Goal: Check status: Check status

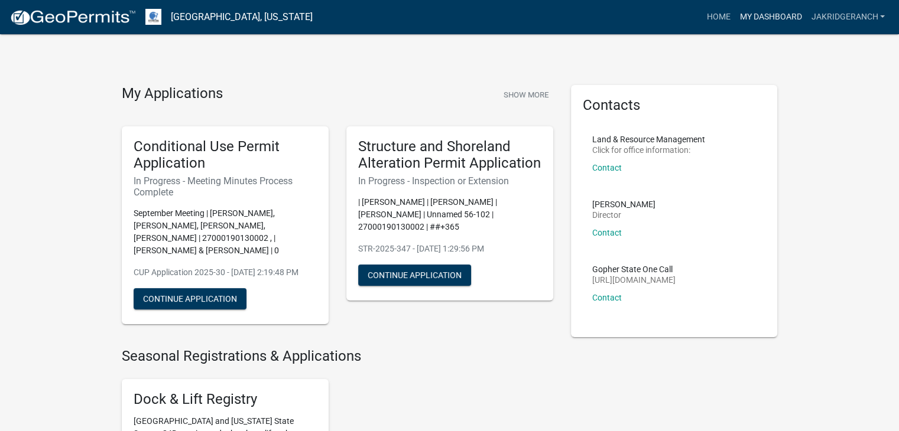
click at [779, 14] on link "My Dashboard" at bounding box center [769, 17] width 71 height 22
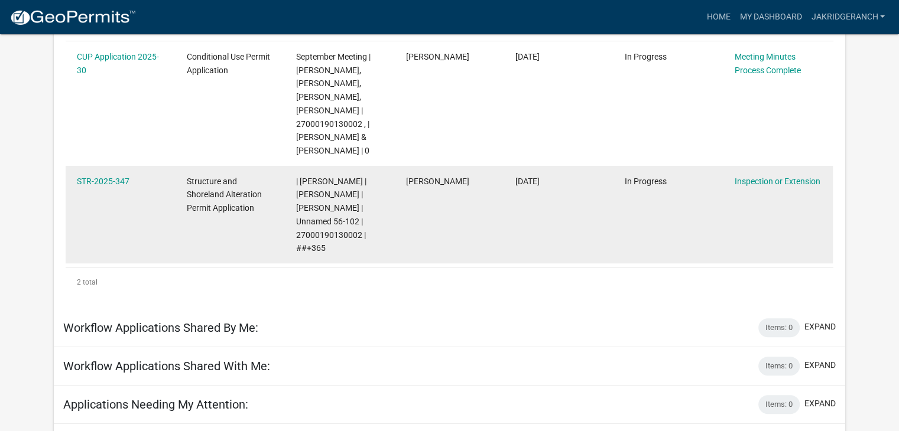
scroll to position [223, 0]
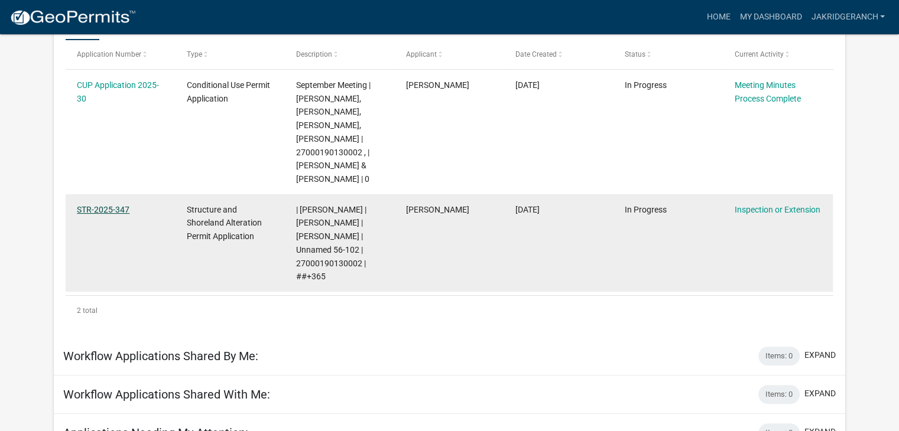
click at [104, 207] on link "STR-2025-347" at bounding box center [103, 209] width 53 height 9
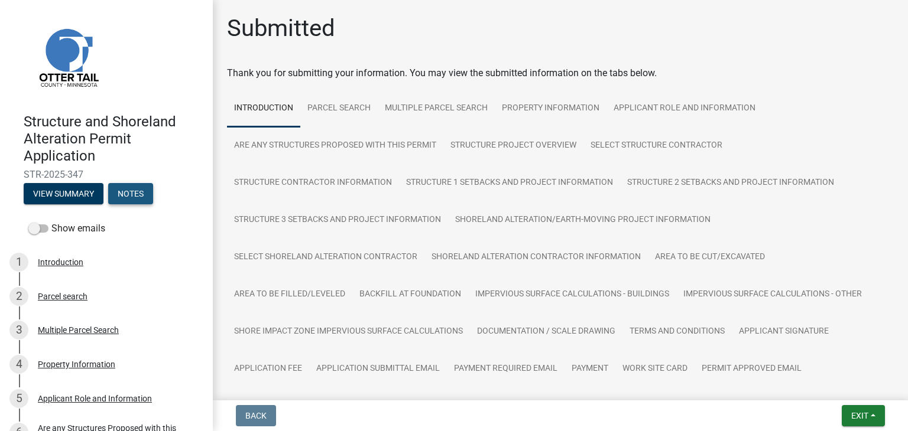
click at [130, 194] on button "Notes" at bounding box center [130, 193] width 45 height 21
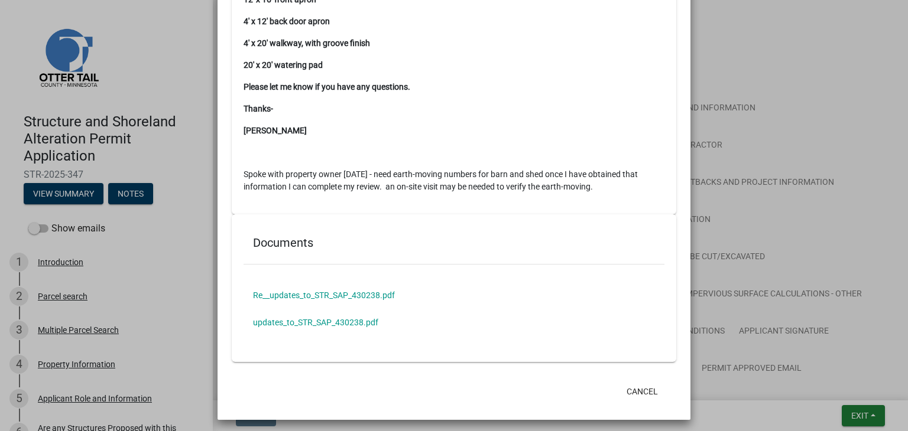
scroll to position [190, 0]
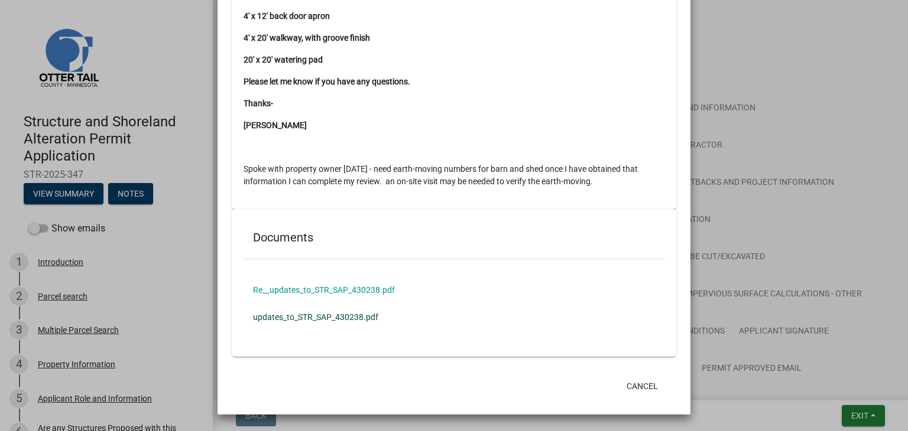
click at [303, 318] on link "updates_to_STR_SAP_430238.pdf" at bounding box center [453, 317] width 421 height 27
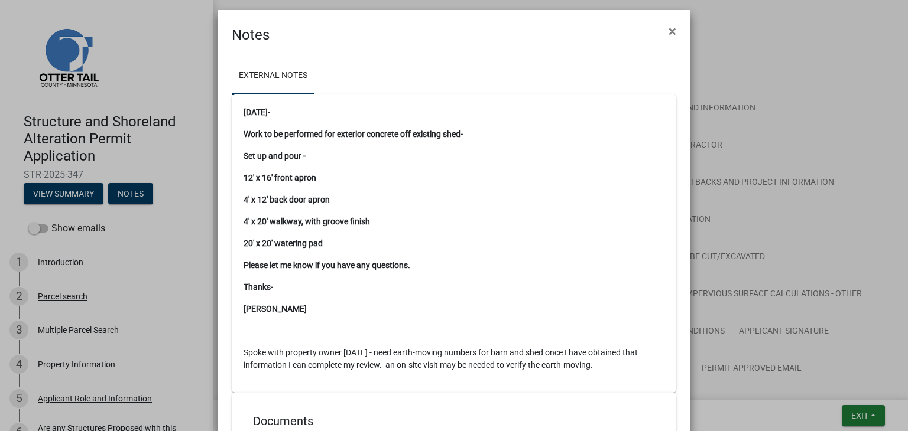
scroll to position [0, 0]
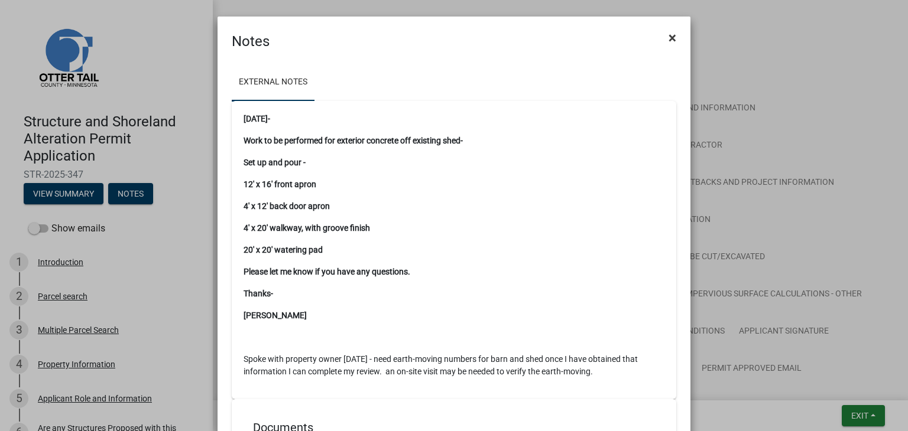
drag, startPoint x: 670, startPoint y: 35, endPoint x: 586, endPoint y: 57, distance: 86.7
click at [670, 36] on span "×" at bounding box center [672, 38] width 8 height 17
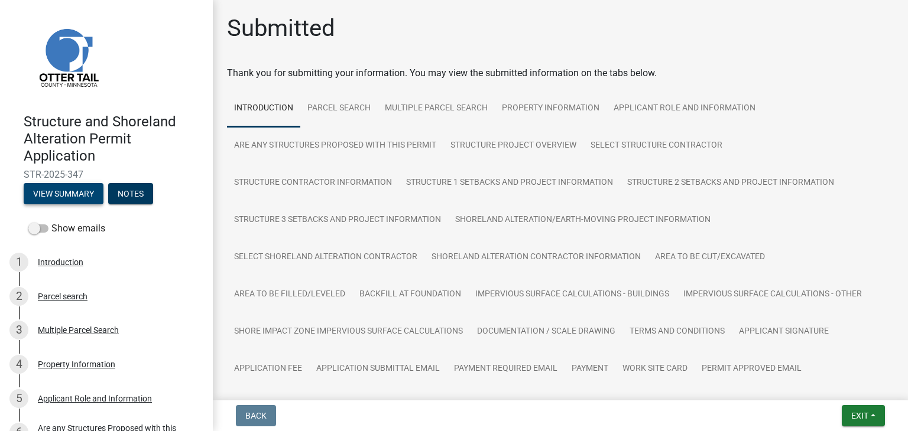
click at [74, 192] on button "View Summary" at bounding box center [64, 193] width 80 height 21
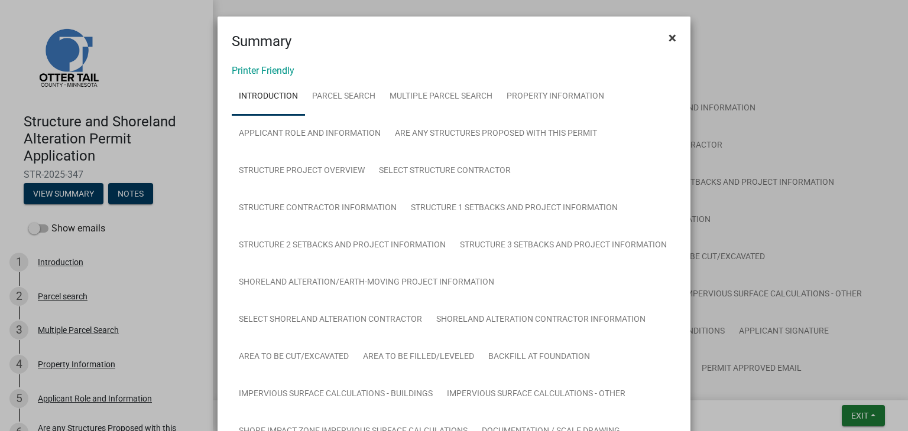
click at [669, 37] on span "×" at bounding box center [672, 38] width 8 height 17
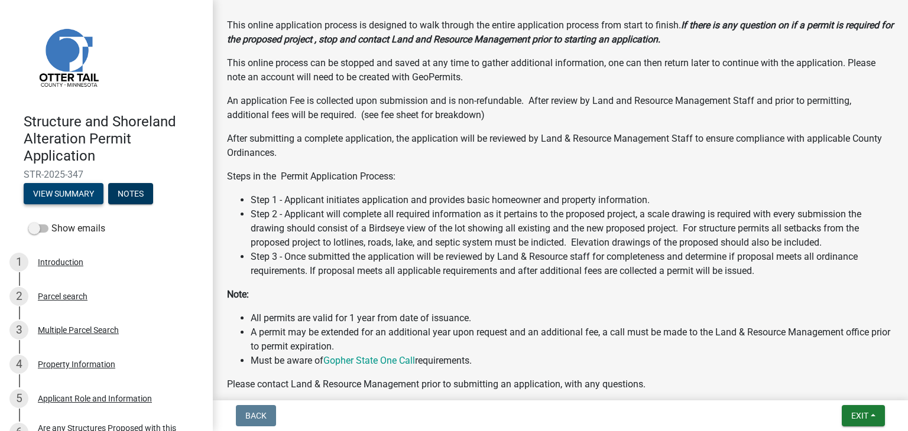
scroll to position [708, 0]
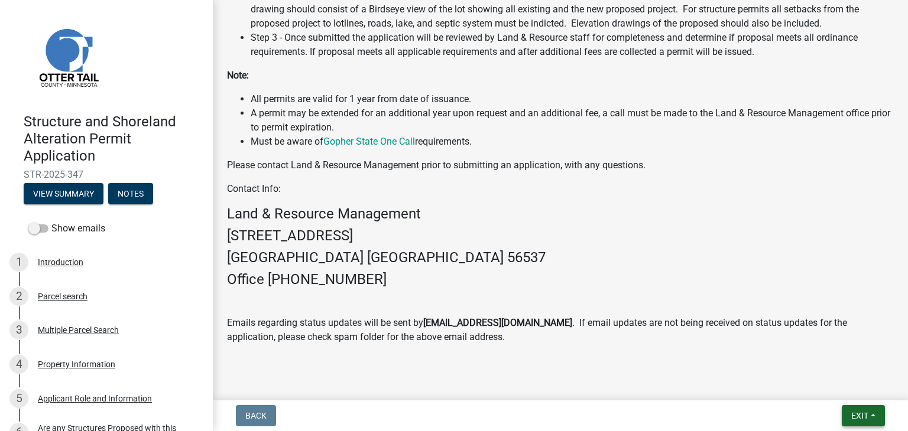
click at [857, 413] on span "Exit" at bounding box center [859, 415] width 17 height 9
click at [824, 387] on button "Save & Exit" at bounding box center [838, 385] width 95 height 28
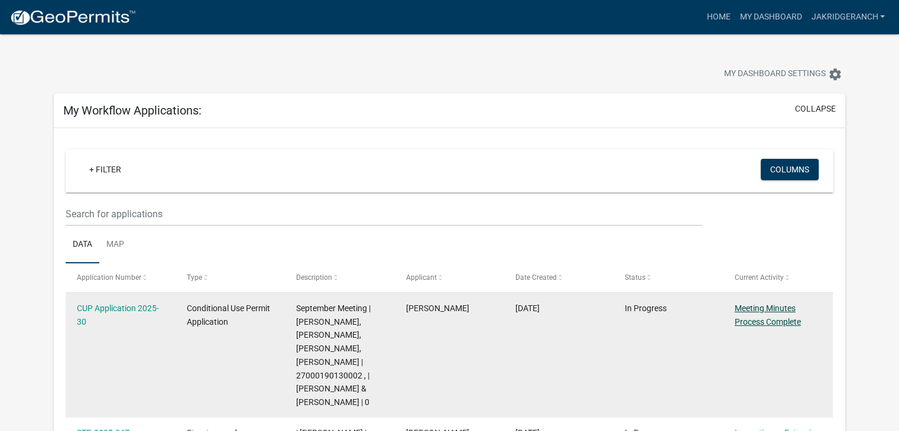
click at [762, 318] on link "Meeting Minutes Process Complete" at bounding box center [767, 315] width 66 height 23
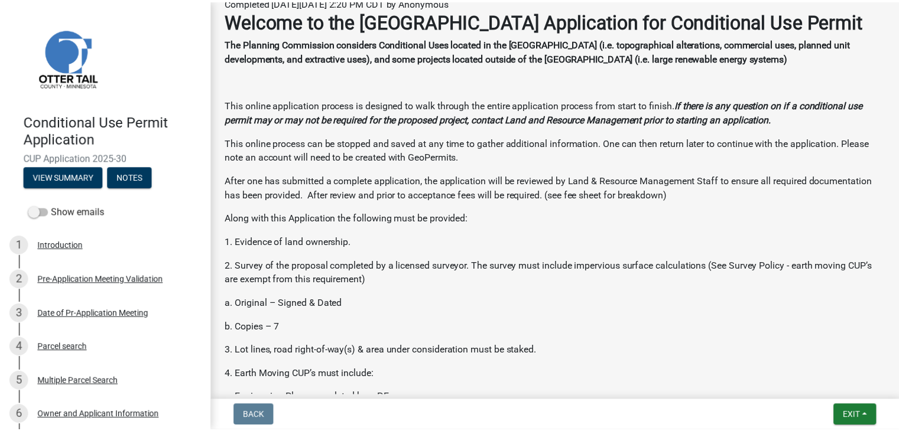
scroll to position [418, 0]
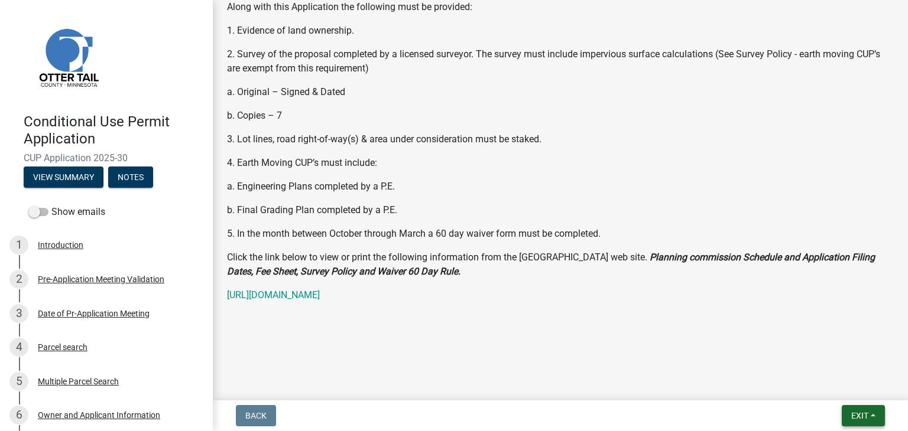
click at [856, 412] on span "Exit" at bounding box center [859, 415] width 17 height 9
click at [833, 388] on button "Save & Exit" at bounding box center [838, 385] width 95 height 28
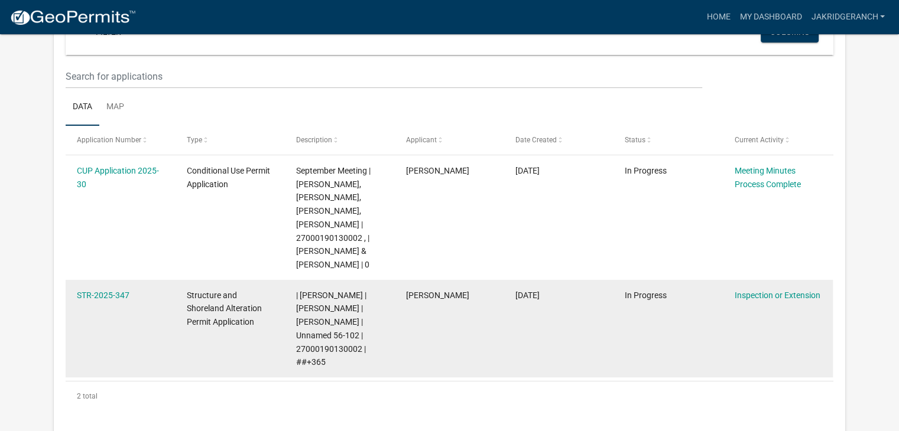
scroll to position [236, 0]
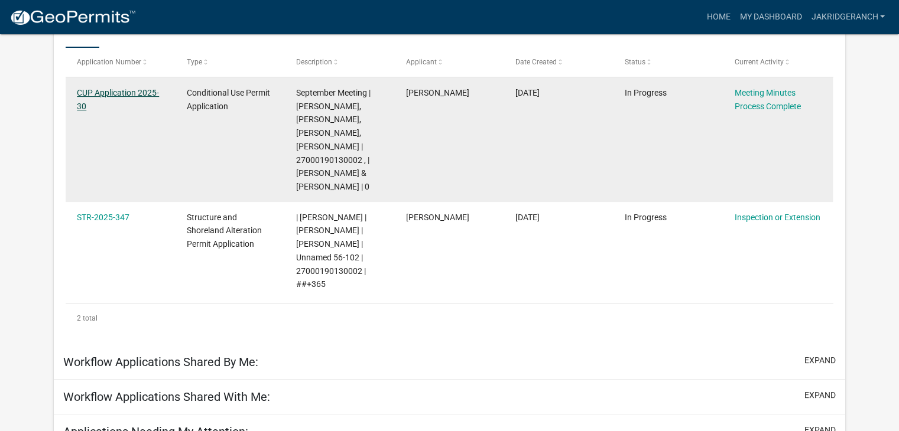
click at [119, 93] on link "CUP Application 2025-30" at bounding box center [118, 99] width 82 height 23
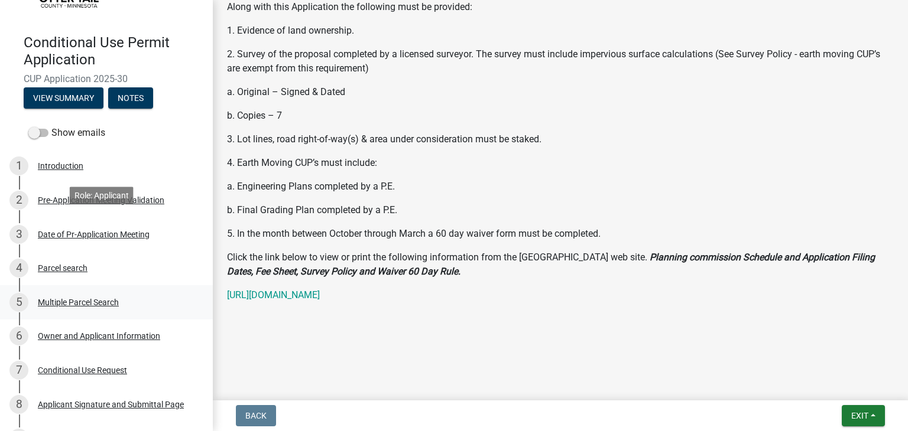
scroll to position [281, 0]
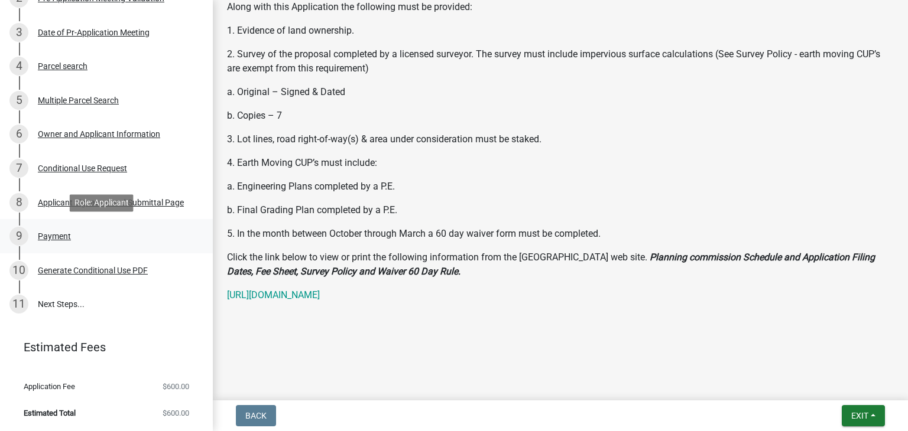
click at [50, 237] on div "Payment" at bounding box center [54, 236] width 33 height 8
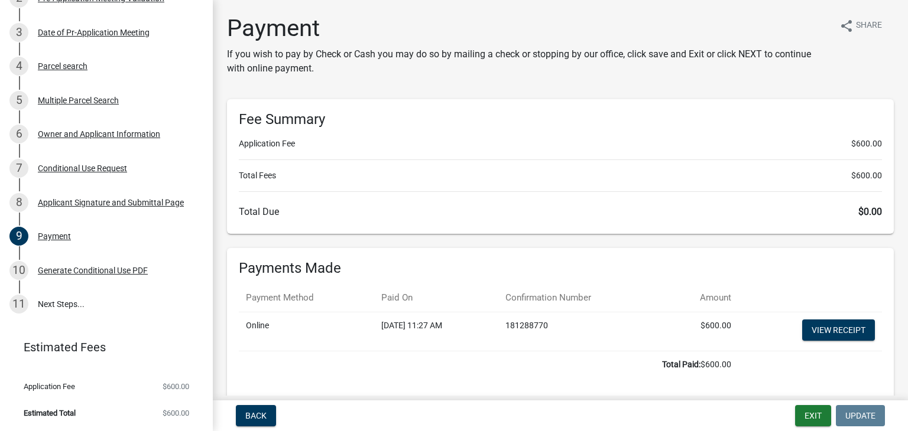
scroll to position [49, 0]
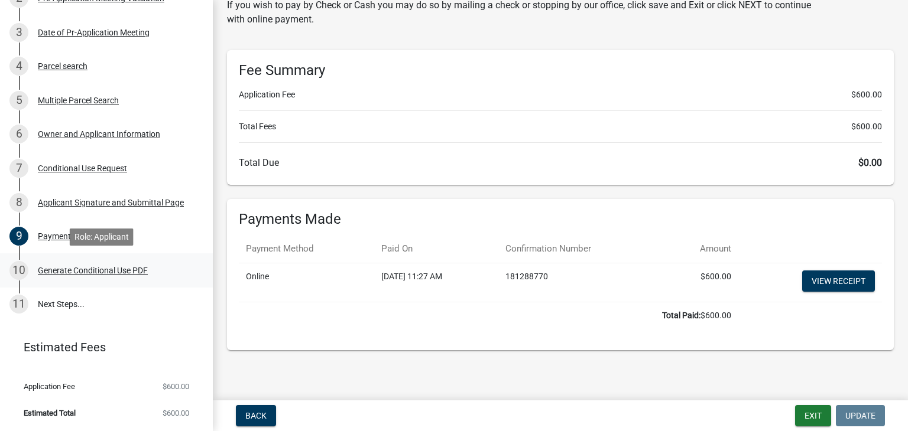
click at [54, 271] on div "Generate Conditional Use PDF" at bounding box center [93, 270] width 110 height 8
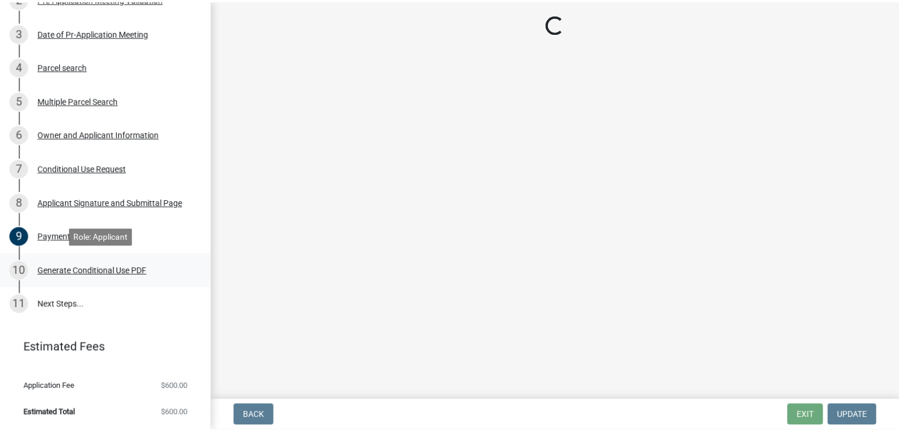
scroll to position [0, 0]
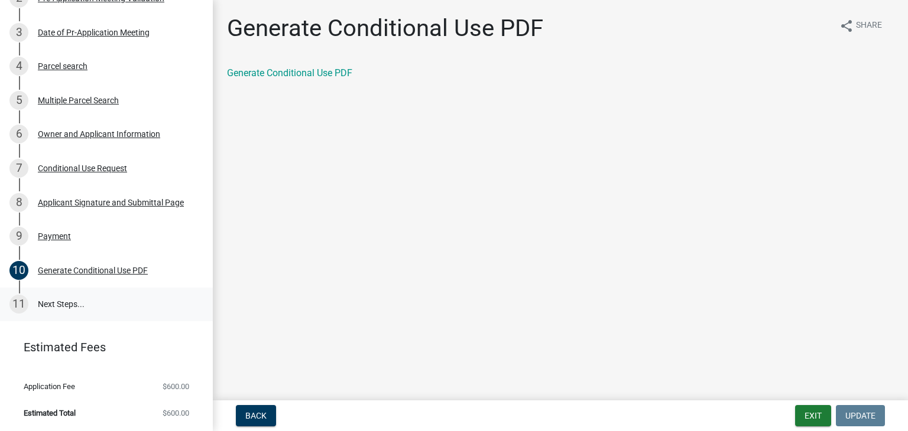
click at [66, 301] on link "11 Next Steps..." at bounding box center [106, 305] width 213 height 34
click at [47, 303] on link "11 Next Steps..." at bounding box center [106, 305] width 213 height 34
click at [811, 419] on button "Exit" at bounding box center [813, 415] width 36 height 21
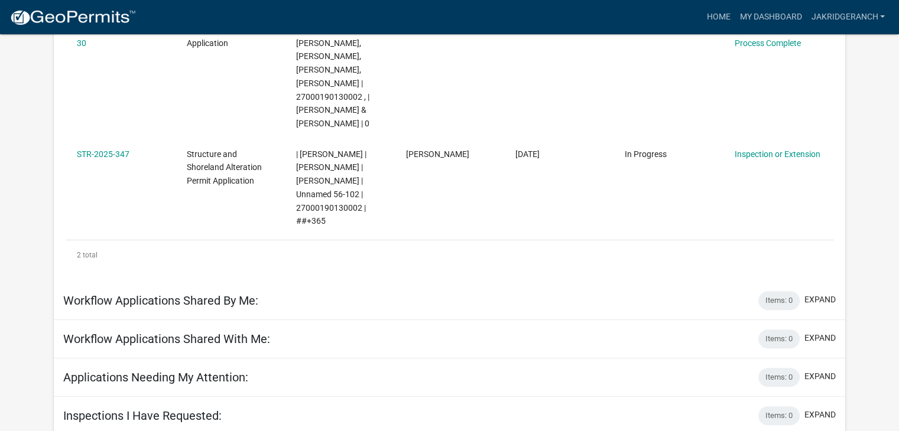
scroll to position [282, 0]
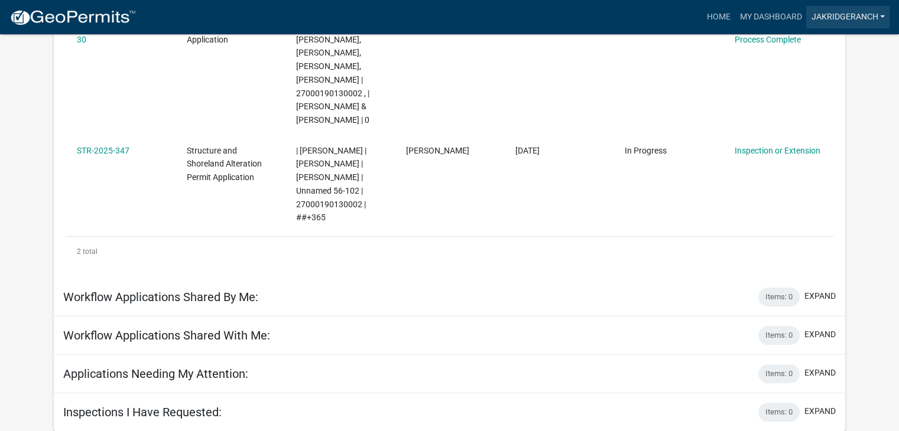
click at [850, 14] on link "jakridgeranch" at bounding box center [847, 17] width 83 height 22
click at [836, 47] on link "Account" at bounding box center [842, 48] width 95 height 28
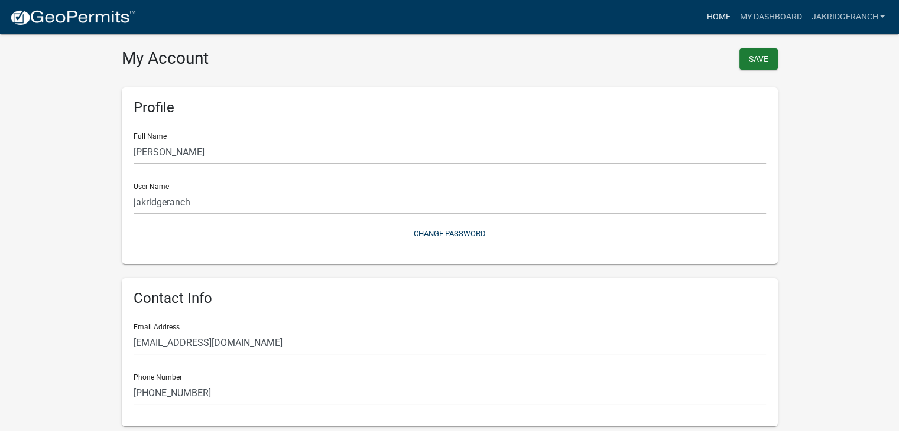
click at [717, 14] on link "Home" at bounding box center [717, 17] width 33 height 22
